Goal: Task Accomplishment & Management: Use online tool/utility

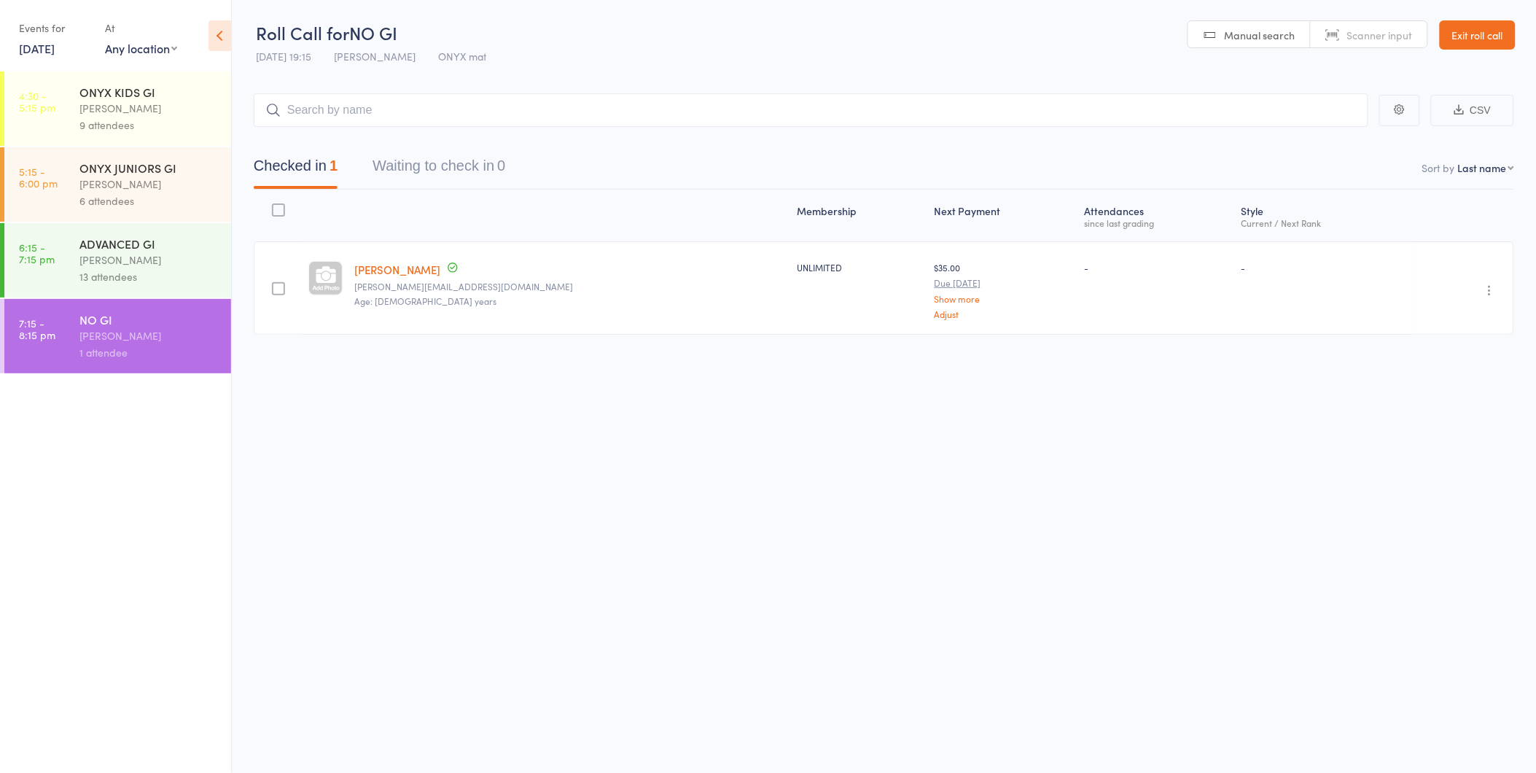
click at [304, 115] on input "search" at bounding box center [811, 110] width 1115 height 34
type input "[PERSON_NAME]"
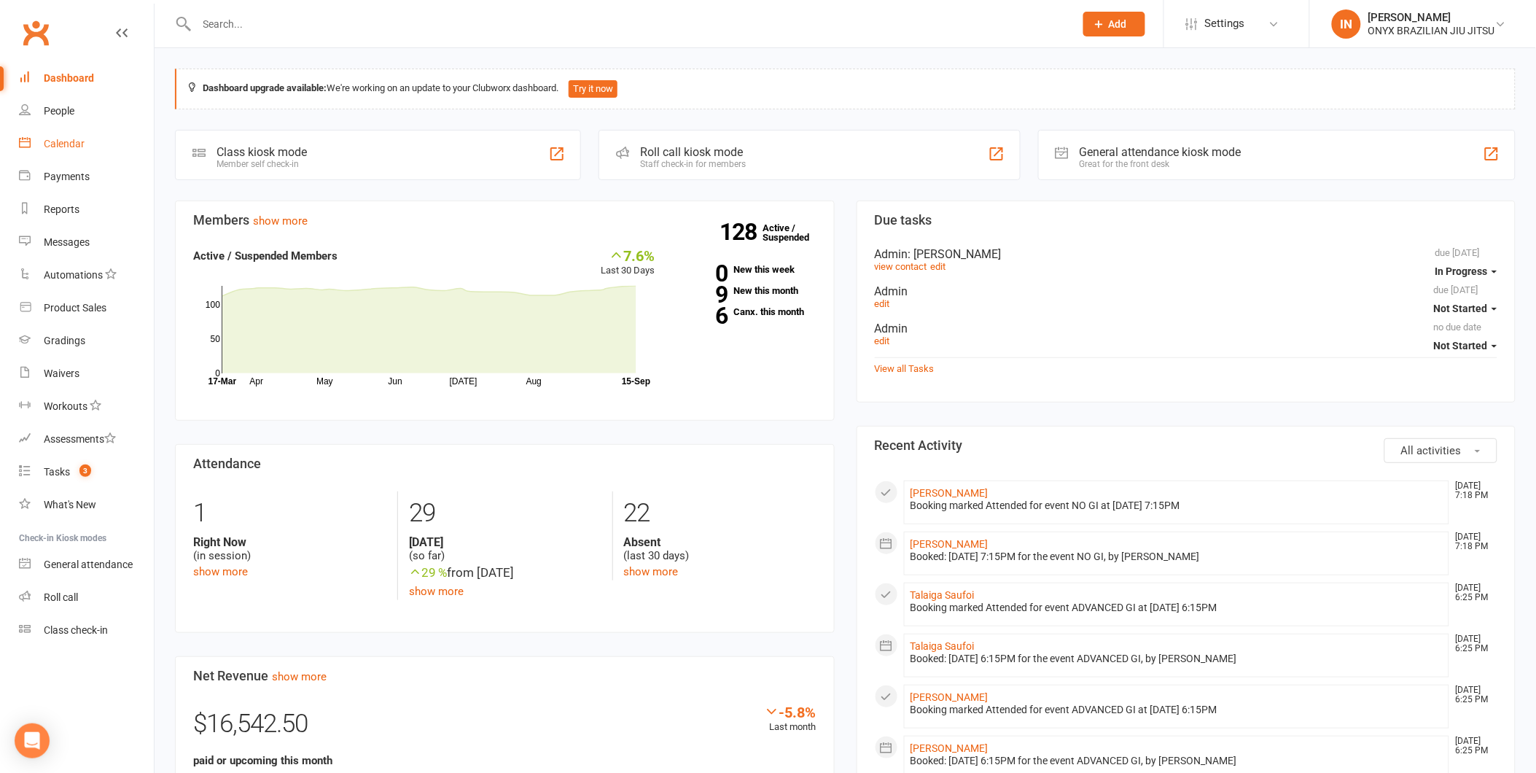
click at [61, 155] on link "Calendar" at bounding box center [86, 144] width 135 height 33
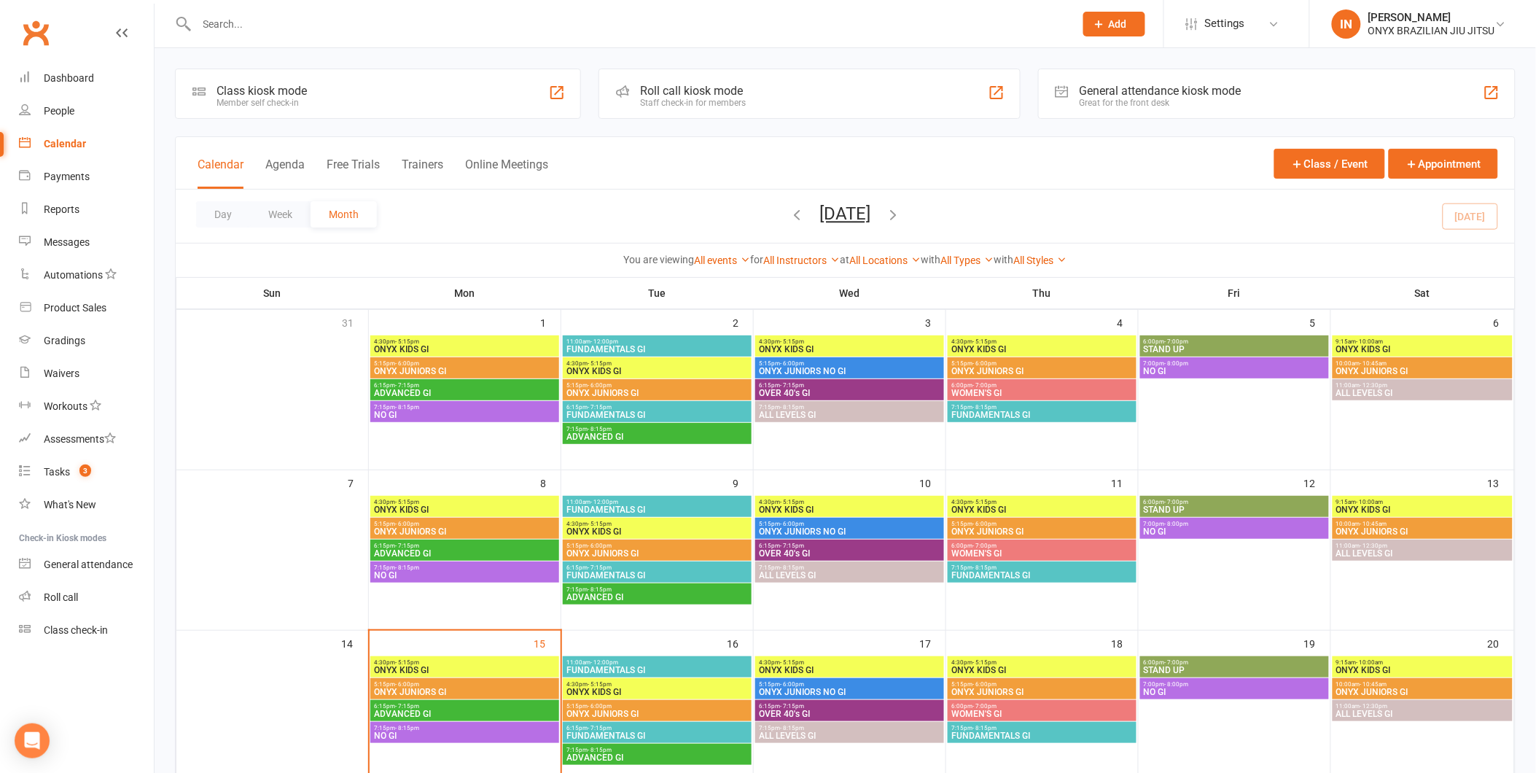
click at [784, 84] on div "Roll call kiosk mode Staff check-in for members" at bounding box center [809, 94] width 421 height 50
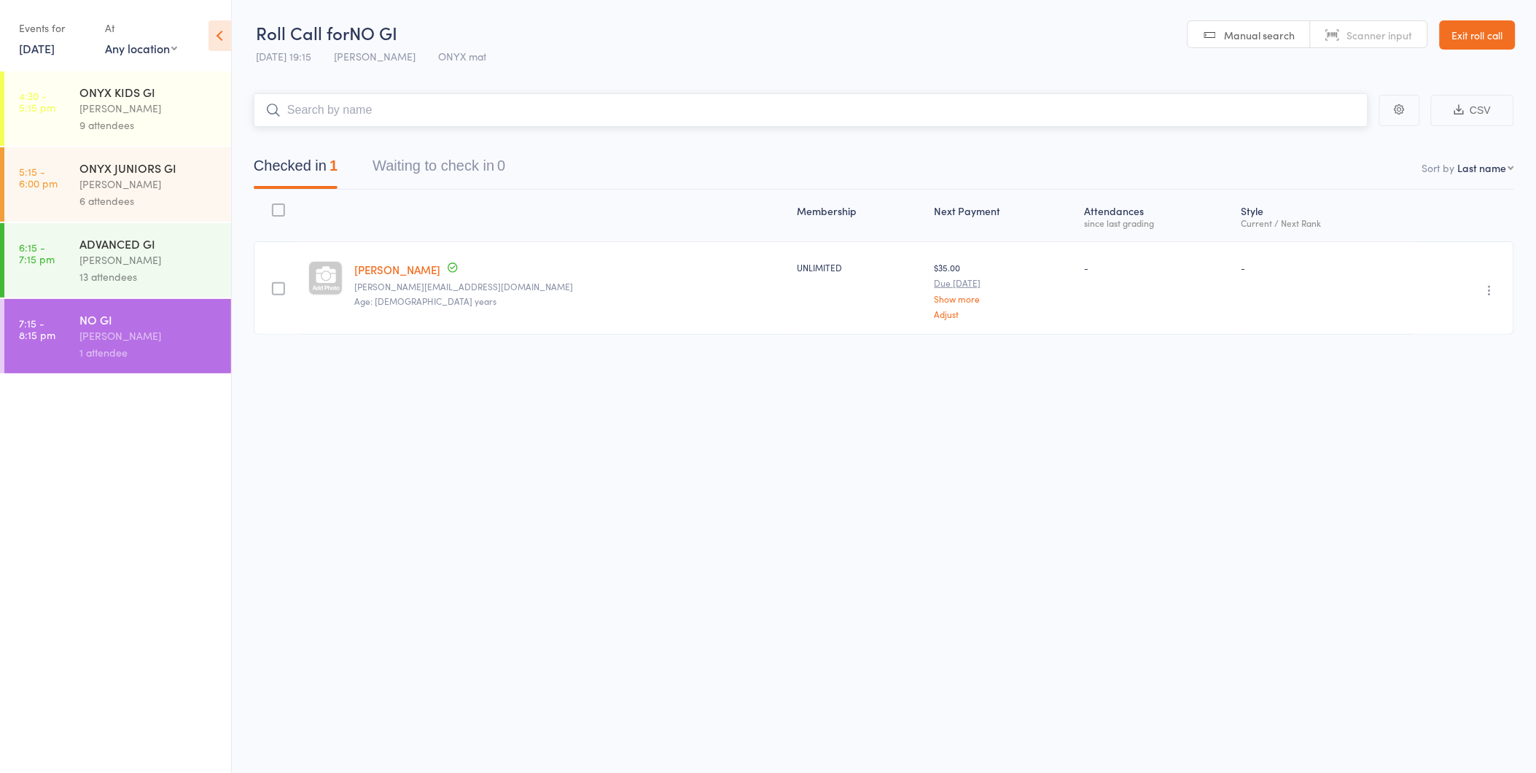
click at [308, 112] on input "search" at bounding box center [811, 110] width 1115 height 34
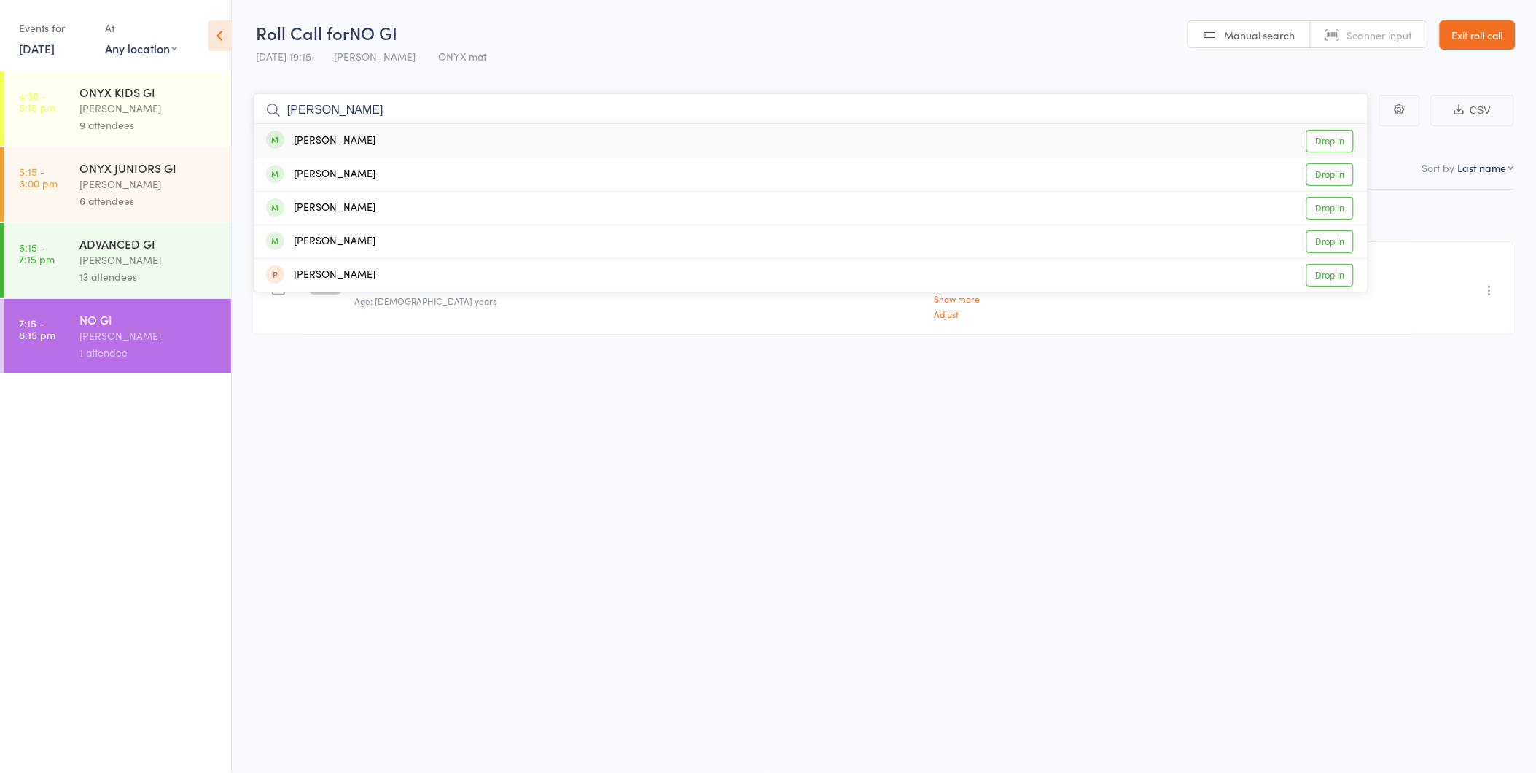
type input "[PERSON_NAME]"
click at [323, 134] on div "[PERSON_NAME]" at bounding box center [320, 141] width 109 height 17
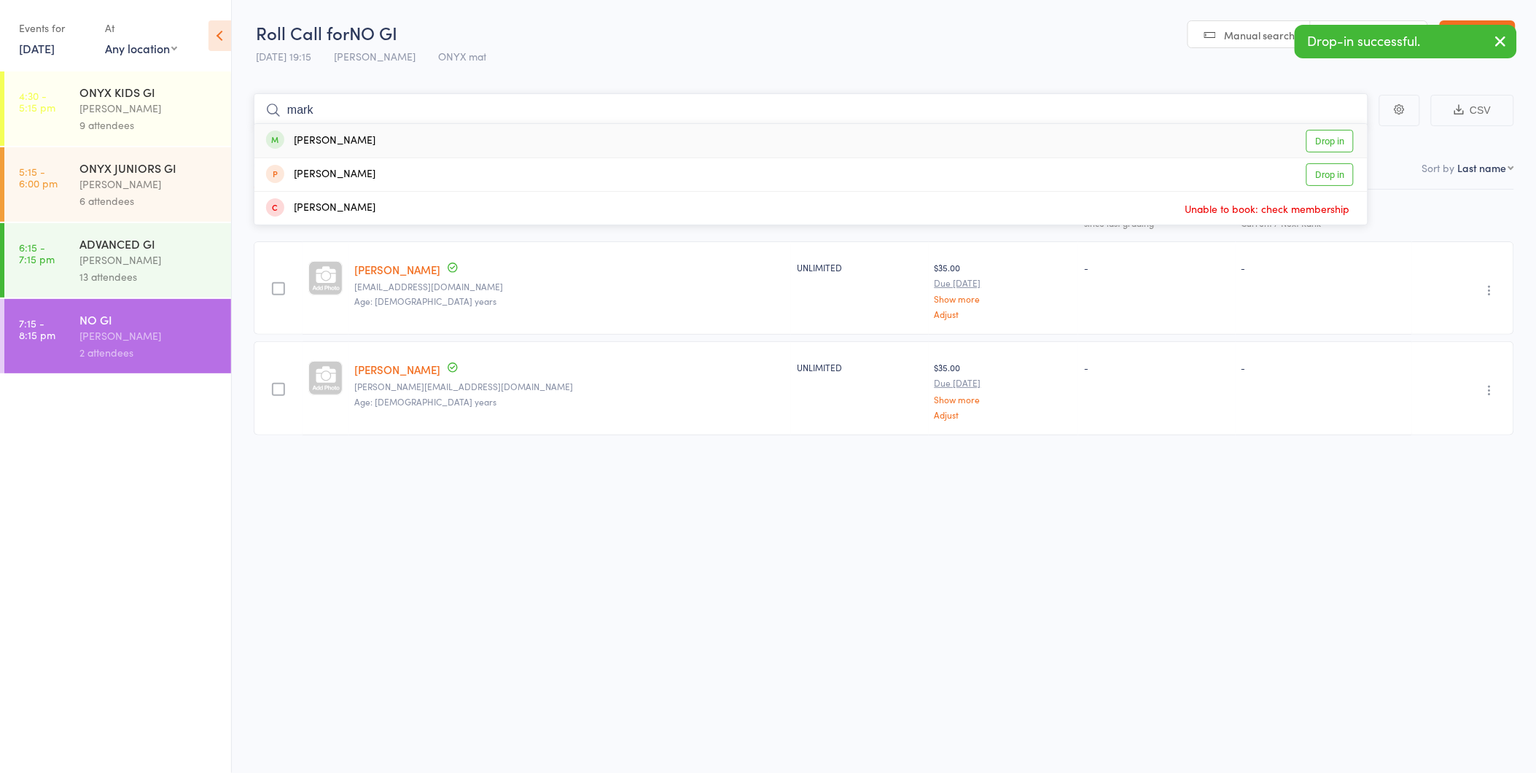
type input "mark"
click at [330, 144] on div "[PERSON_NAME]" at bounding box center [320, 141] width 109 height 17
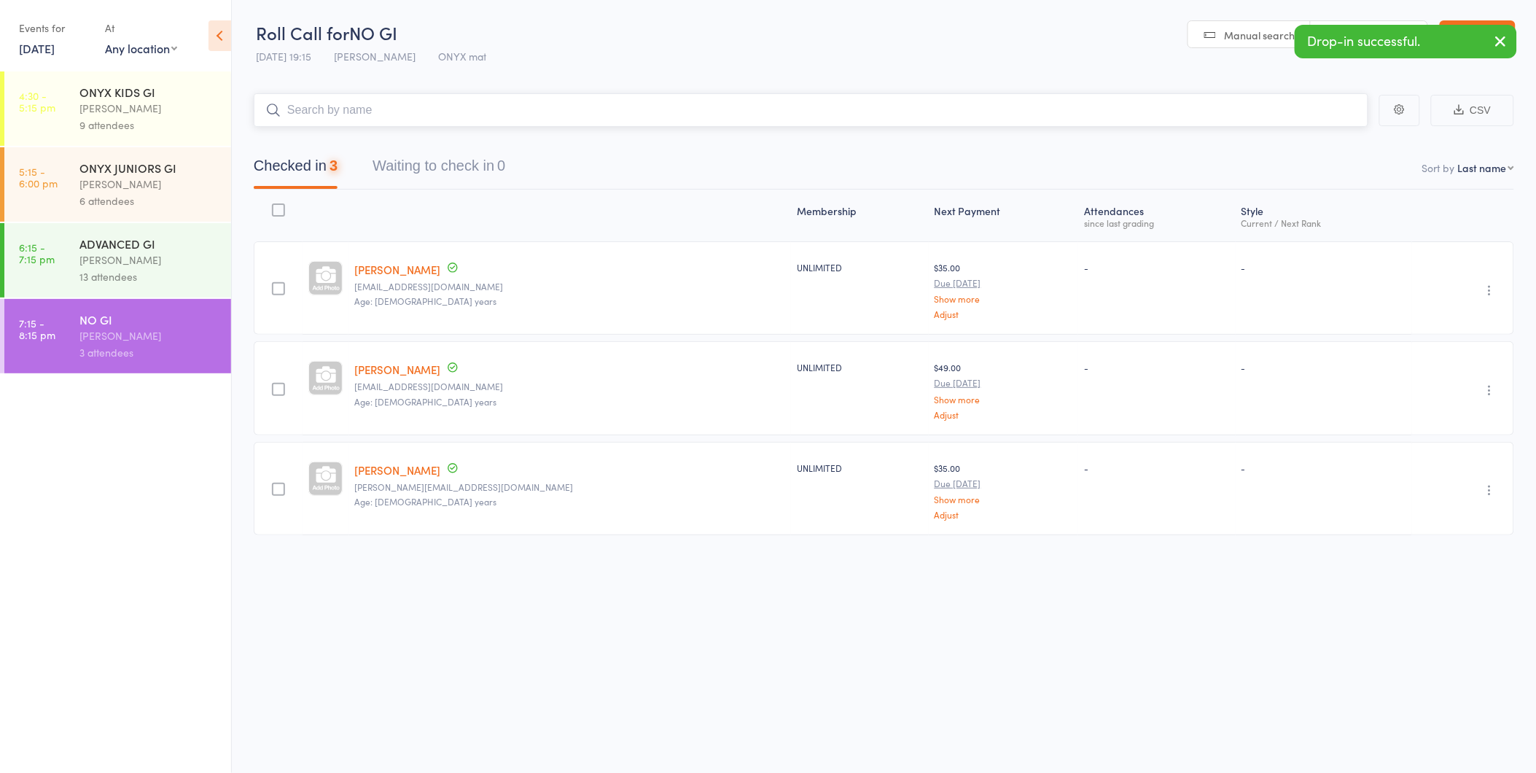
click at [325, 105] on input "search" at bounding box center [811, 110] width 1115 height 34
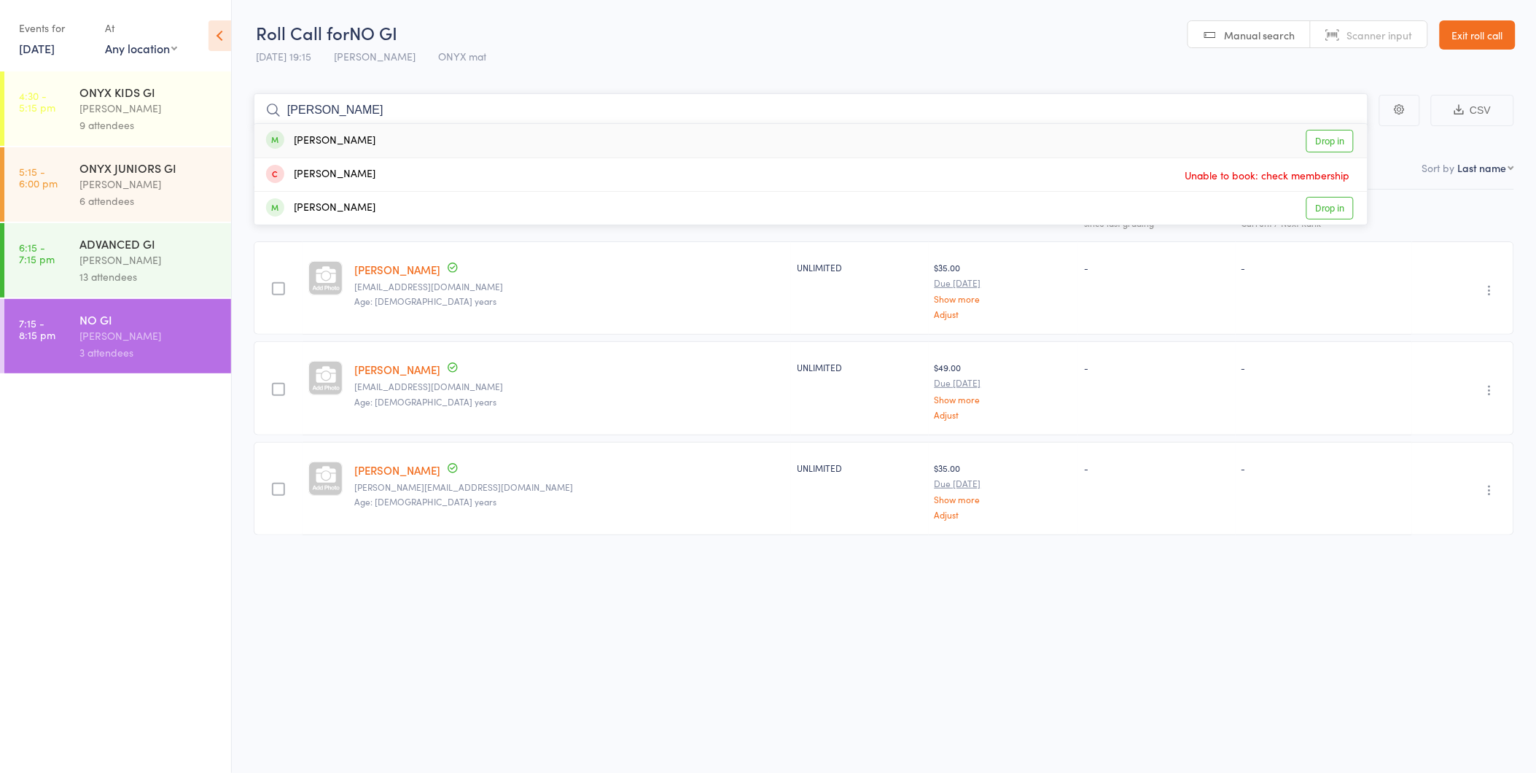
type input "[PERSON_NAME]"
click at [328, 133] on div "[PERSON_NAME]" at bounding box center [320, 141] width 109 height 17
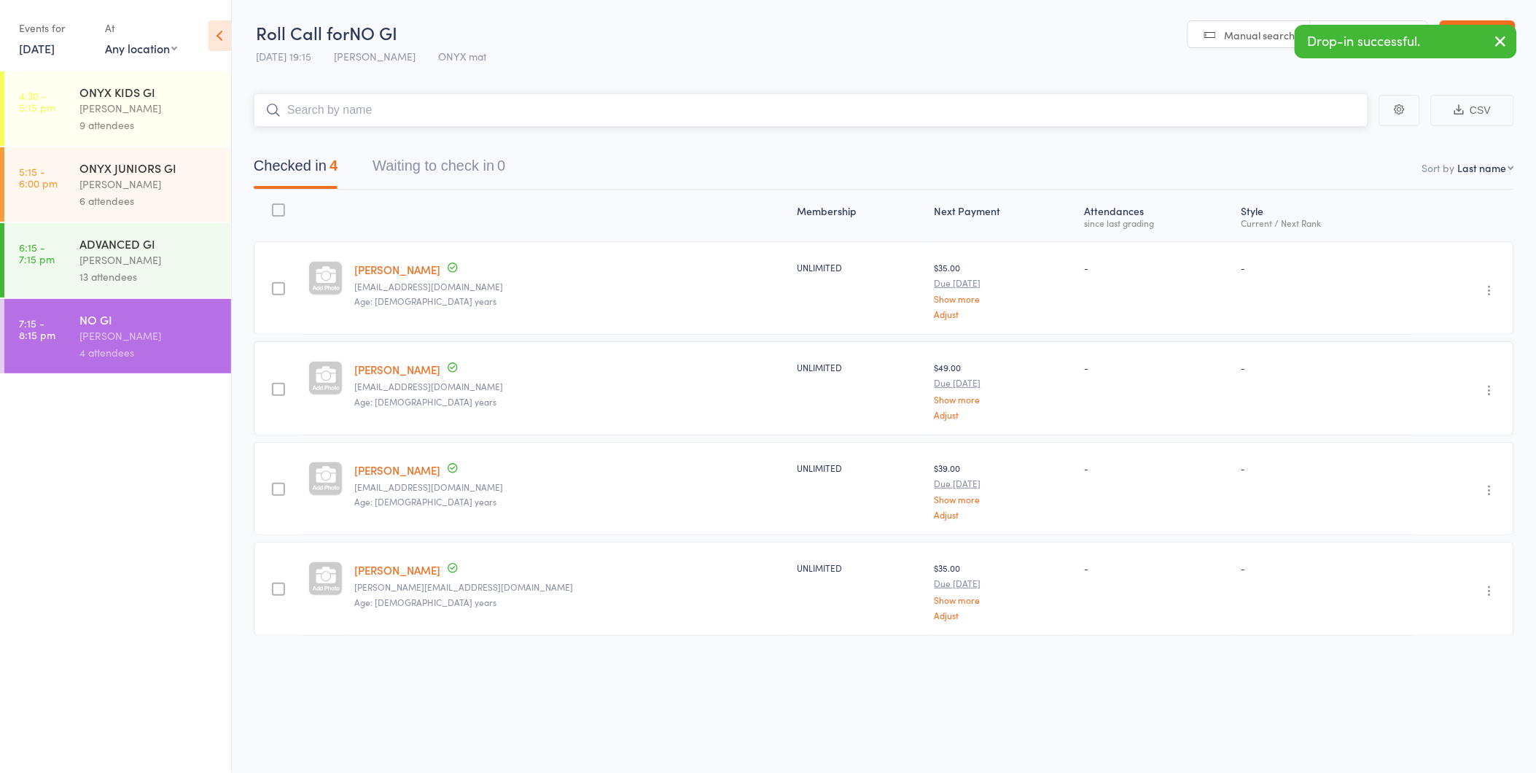
click at [310, 114] on input "search" at bounding box center [811, 110] width 1115 height 34
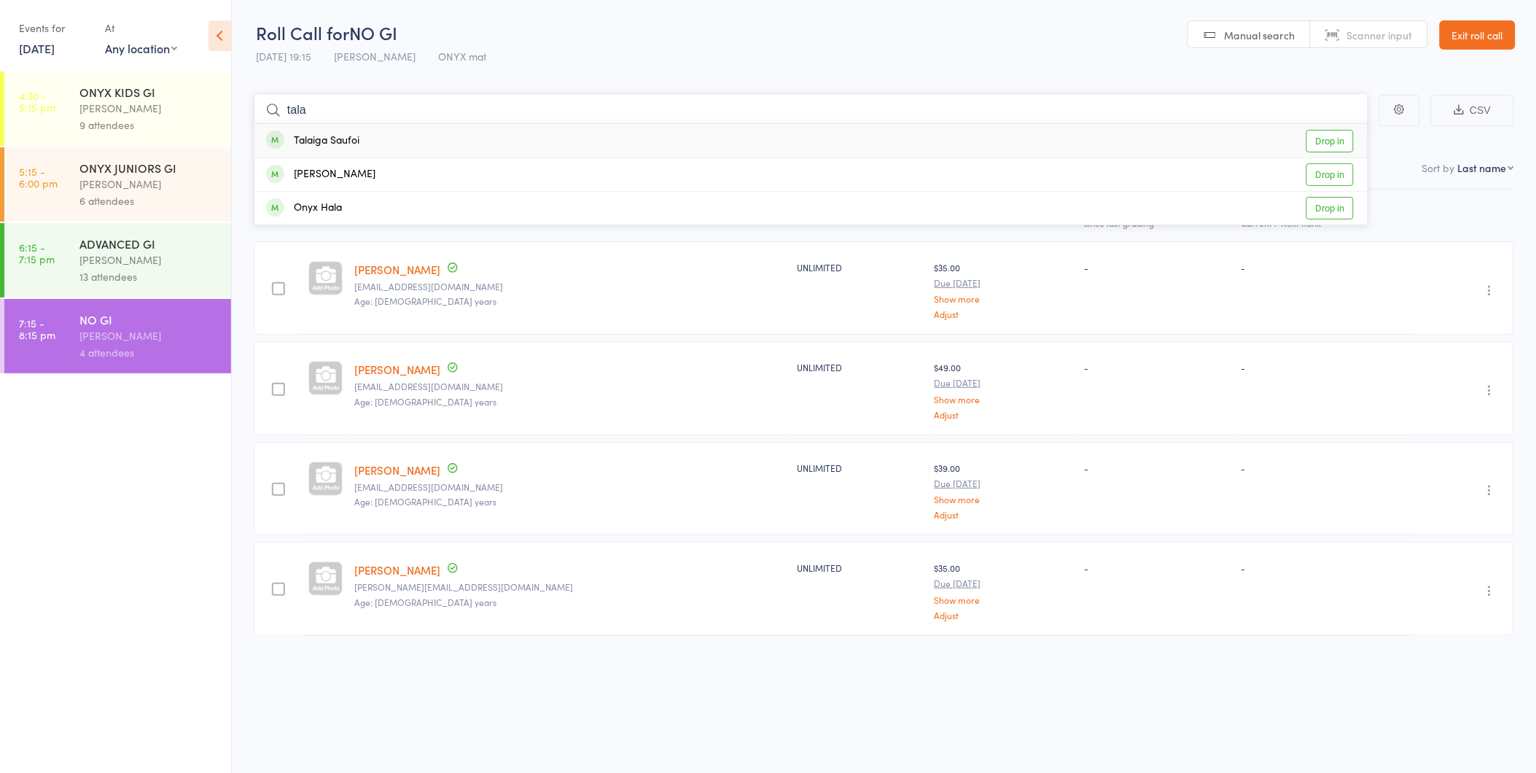
type input "tala"
click at [322, 139] on div "Talaiga Saufoi" at bounding box center [312, 141] width 93 height 17
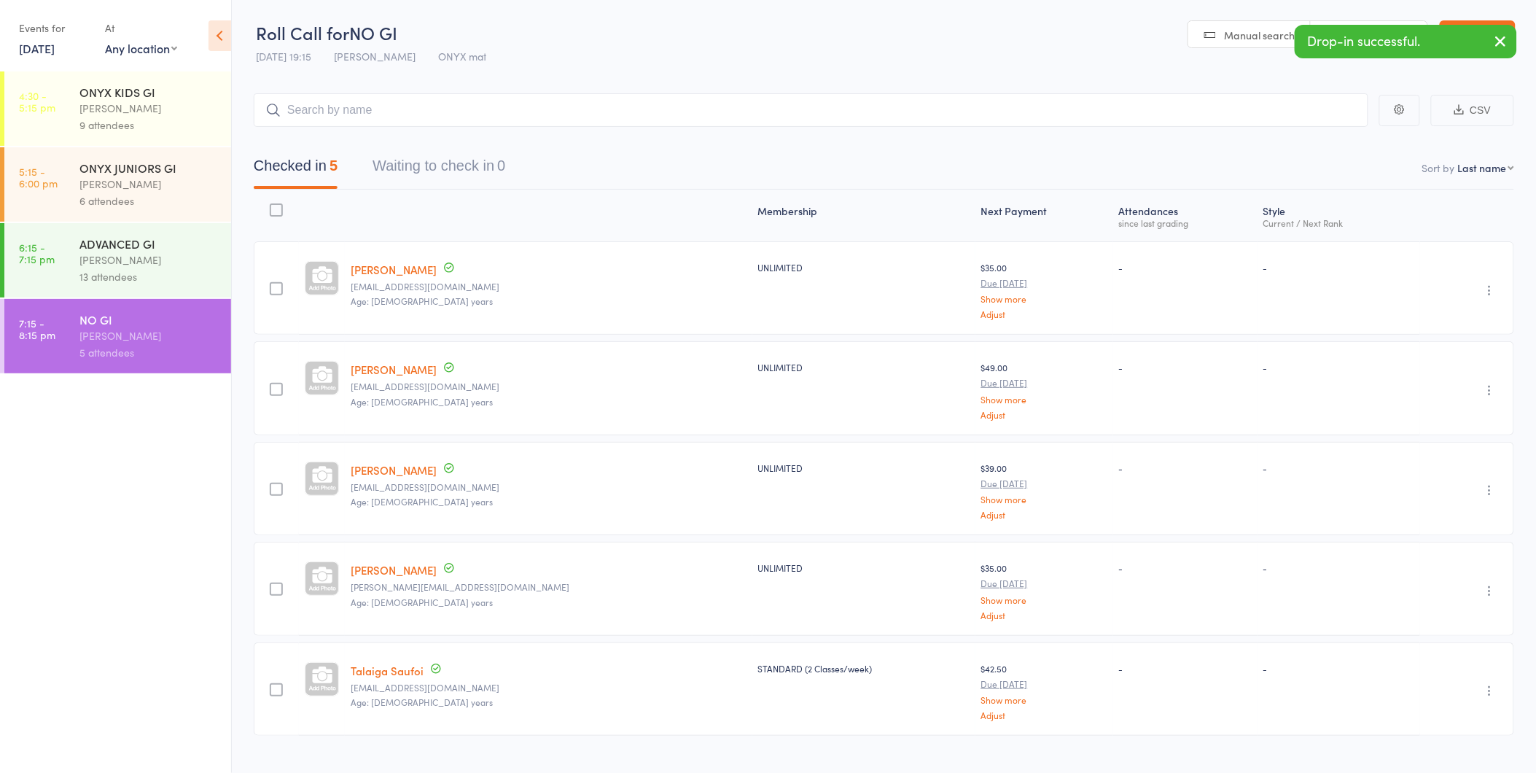
click at [1500, 39] on icon "button" at bounding box center [1501, 41] width 17 height 18
click at [1490, 36] on link "Exit roll call" at bounding box center [1478, 34] width 76 height 29
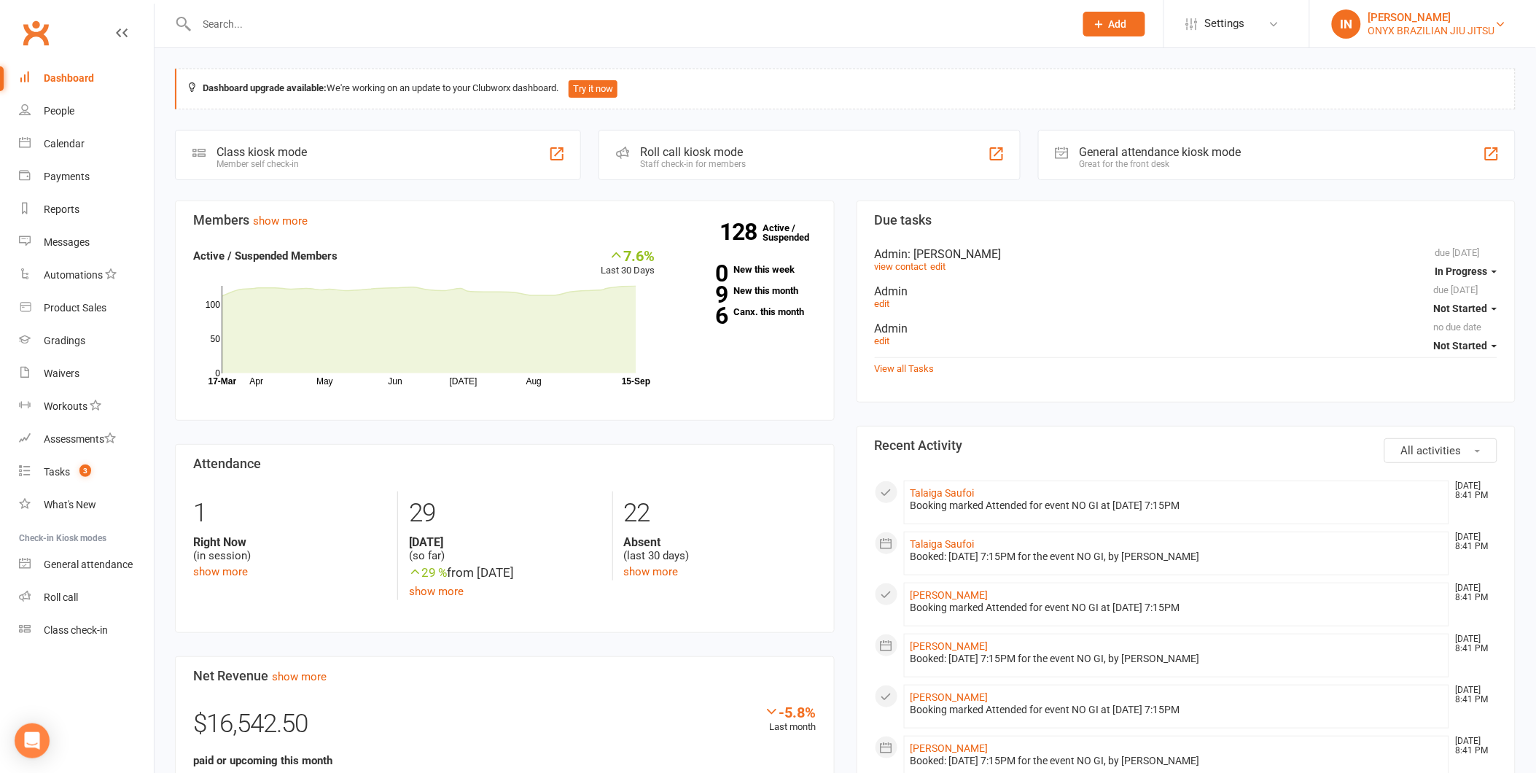
click at [1391, 20] on div "[PERSON_NAME]" at bounding box center [1432, 17] width 127 height 13
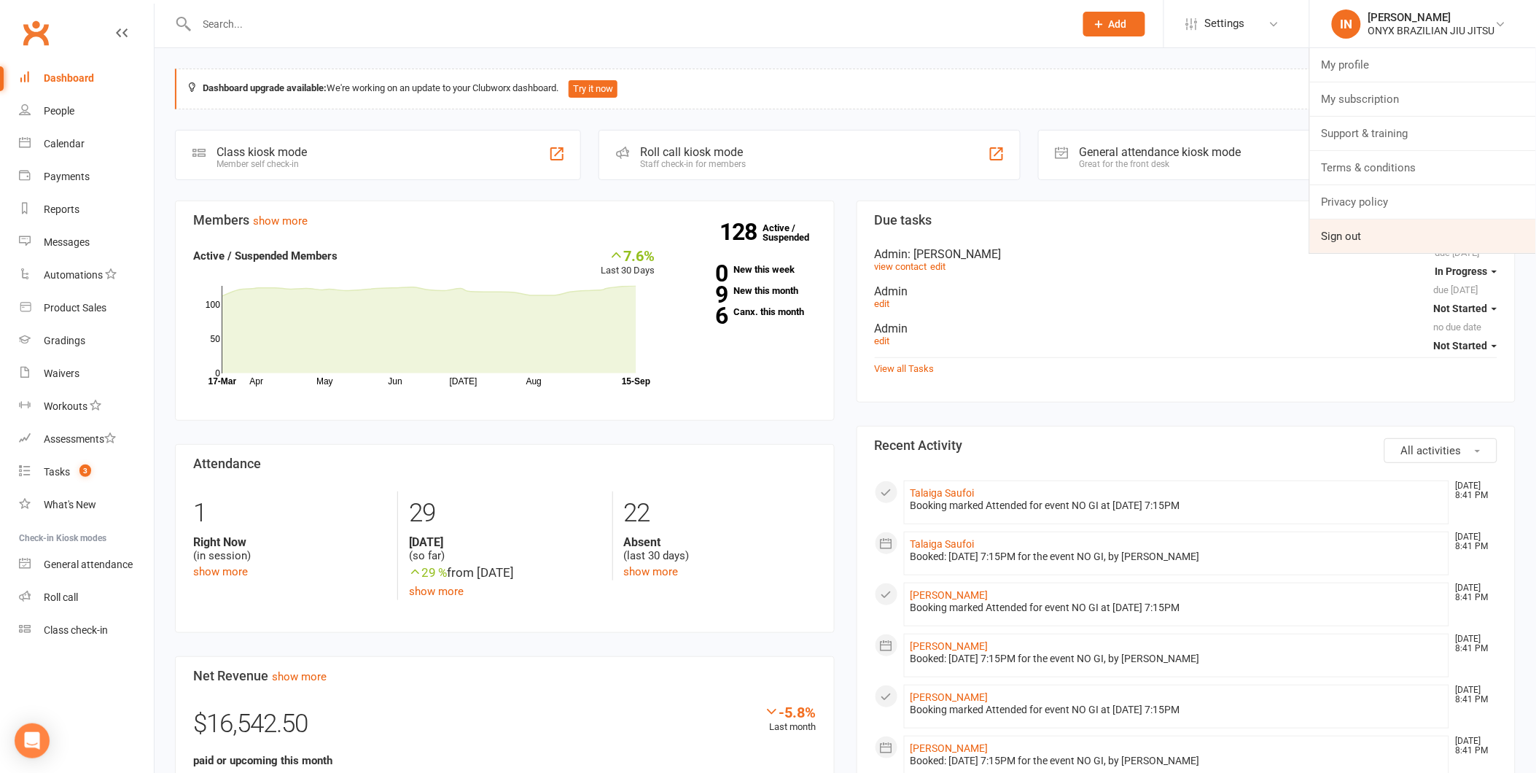
click at [1361, 237] on link "Sign out" at bounding box center [1423, 236] width 226 height 34
